Goal: Obtain resource: Download file/media

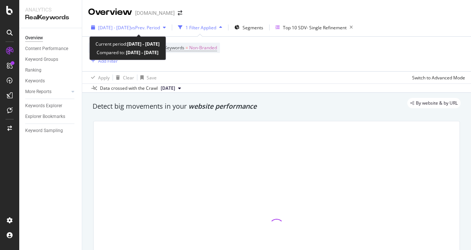
click at [149, 26] on span "vs Prev. Period" at bounding box center [145, 27] width 29 height 6
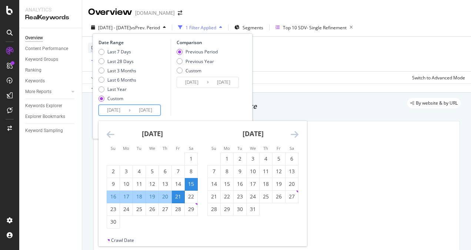
click at [115, 110] on input "[DATE]" at bounding box center [114, 110] width 30 height 10
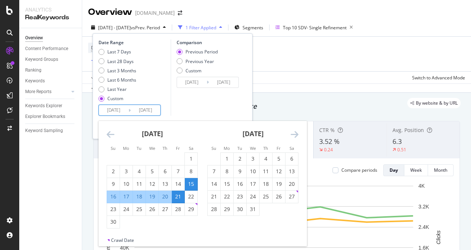
click at [295, 132] on icon "Move forward to switch to the next month." at bounding box center [295, 134] width 8 height 9
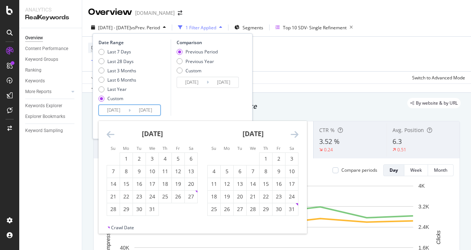
click at [295, 132] on icon "Move forward to switch to the next month." at bounding box center [295, 134] width 8 height 9
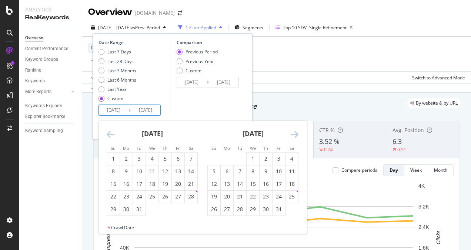
click at [295, 132] on icon "Move forward to switch to the next month." at bounding box center [295, 134] width 8 height 9
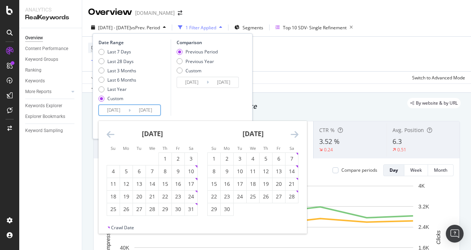
click at [295, 132] on icon "Move forward to switch to the next month." at bounding box center [295, 134] width 8 height 9
click at [275, 158] on div "1" at bounding box center [279, 158] width 13 height 7
type input "[DATE]"
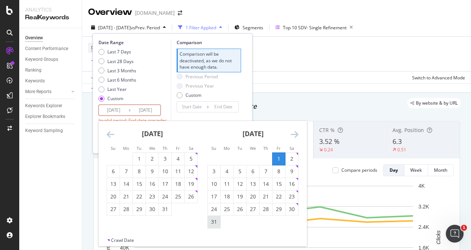
click at [211, 223] on div "31" at bounding box center [214, 221] width 13 height 7
type input "[DATE]"
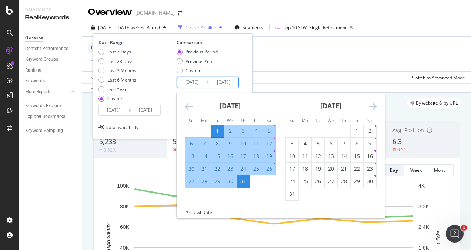
click at [203, 82] on input "[DATE]" at bounding box center [192, 82] width 30 height 10
click at [188, 105] on icon "Move backward to switch to the previous month." at bounding box center [189, 106] width 8 height 9
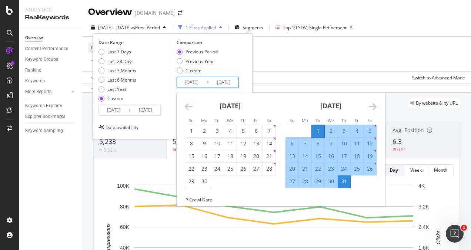
click at [188, 105] on icon "Move backward to switch to the previous month." at bounding box center [189, 106] width 8 height 9
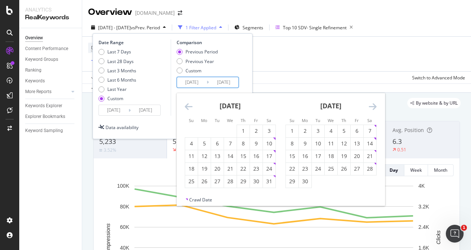
click at [188, 105] on icon "Move backward to switch to the previous month." at bounding box center [189, 106] width 8 height 9
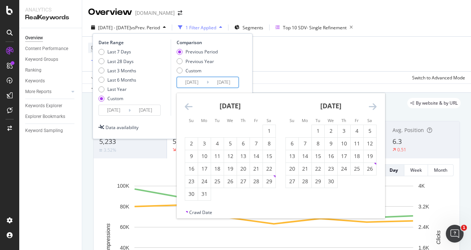
click at [188, 105] on icon "Move backward to switch to the previous month." at bounding box center [189, 106] width 8 height 9
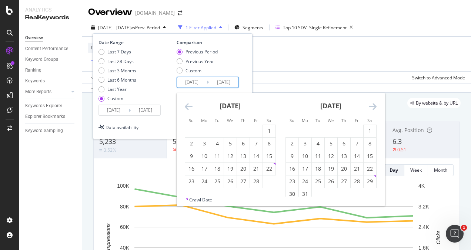
click at [188, 105] on icon "Move backward to switch to the previous month." at bounding box center [189, 106] width 8 height 9
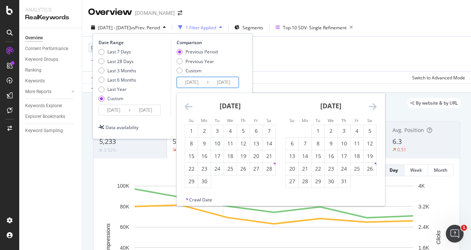
click at [188, 105] on icon "Move backward to switch to the previous month." at bounding box center [189, 106] width 8 height 9
click at [246, 132] on div "1" at bounding box center [243, 130] width 13 height 7
type input "[DATE]"
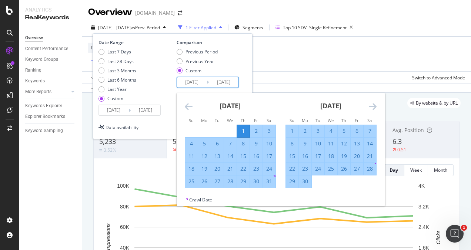
click at [267, 182] on div "31" at bounding box center [269, 181] width 13 height 7
type input "[DATE]"
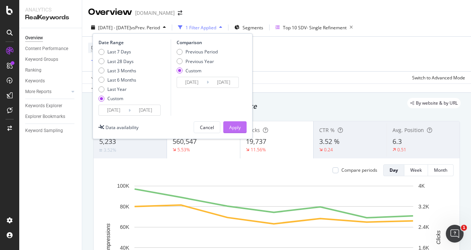
click at [234, 127] on div "Apply" at bounding box center [234, 127] width 11 height 6
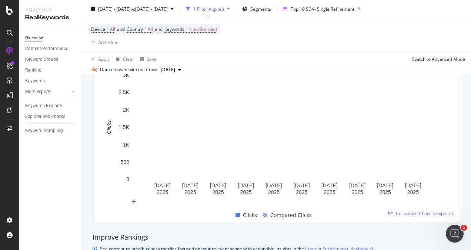
scroll to position [519, 0]
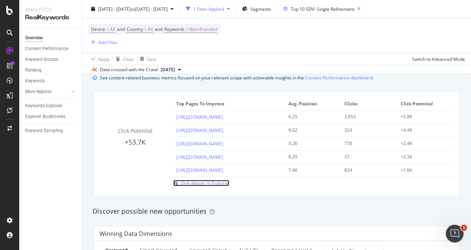
click at [187, 184] on span "Dive deeper in Explorer" at bounding box center [205, 183] width 49 height 6
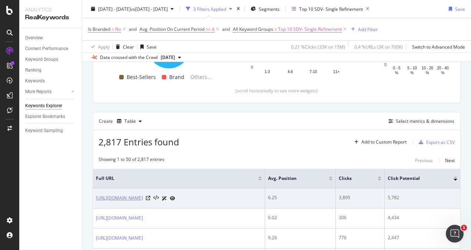
scroll to position [185, 0]
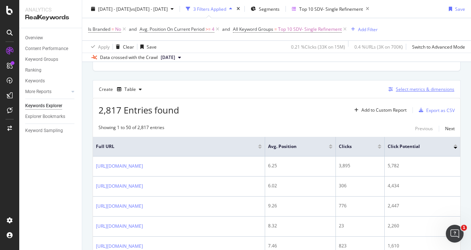
click at [414, 89] on div "Select metrics & dimensions" at bounding box center [425, 89] width 59 height 6
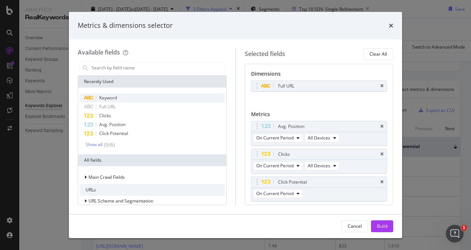
click at [105, 97] on span "Keyword" at bounding box center [108, 98] width 18 height 6
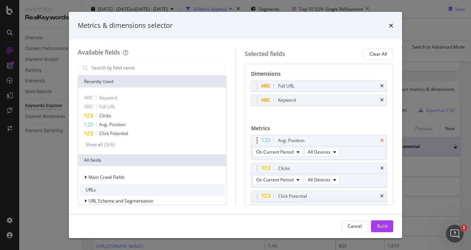
click at [381, 138] on icon "times" at bounding box center [382, 140] width 3 height 4
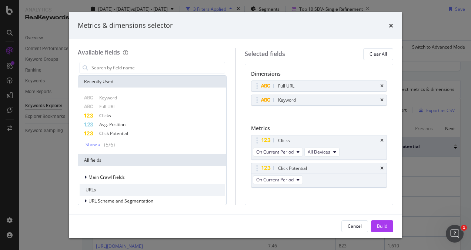
drag, startPoint x: 376, startPoint y: 137, endPoint x: 377, endPoint y: 163, distance: 26.0
click at [381, 138] on icon "times" at bounding box center [382, 140] width 3 height 4
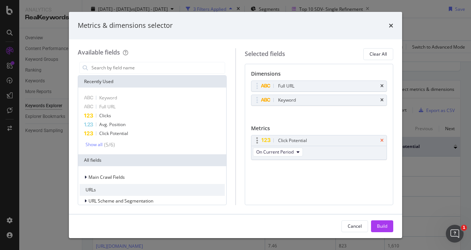
click at [382, 139] on icon "times" at bounding box center [382, 140] width 3 height 4
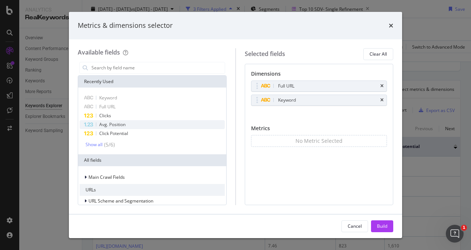
click at [113, 122] on span "Avg. Position" at bounding box center [112, 124] width 26 height 6
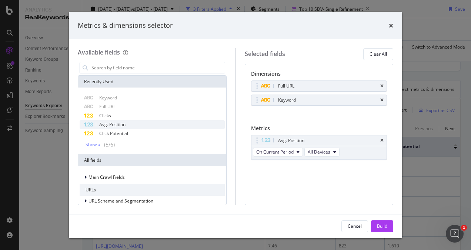
click at [113, 122] on span "Avg. Position" at bounding box center [112, 124] width 26 height 6
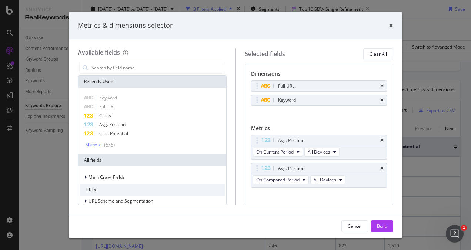
drag, startPoint x: 382, startPoint y: 228, endPoint x: 176, endPoint y: 223, distance: 205.8
click at [382, 228] on div "Build" at bounding box center [382, 226] width 10 height 6
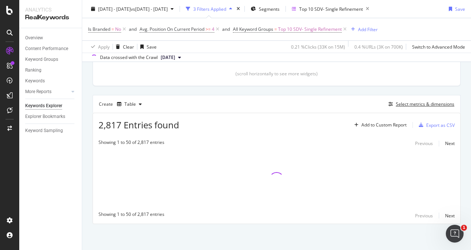
scroll to position [170, 0]
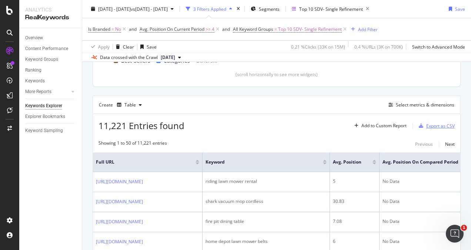
click at [438, 125] on div "Export as CSV" at bounding box center [441, 126] width 29 height 6
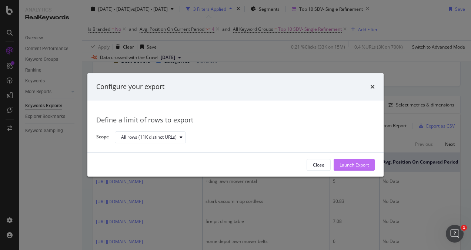
click at [347, 162] on div "Launch Export" at bounding box center [354, 165] width 29 height 6
